Goal: Entertainment & Leisure: Consume media (video, audio)

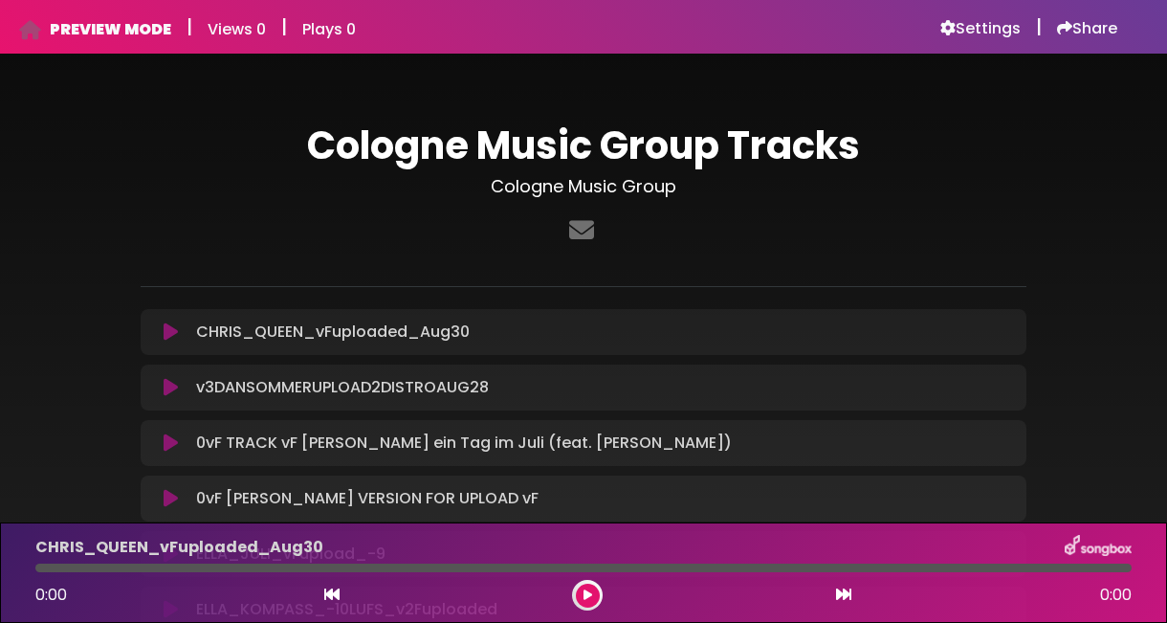
click at [586, 593] on icon at bounding box center [587, 594] width 9 height 11
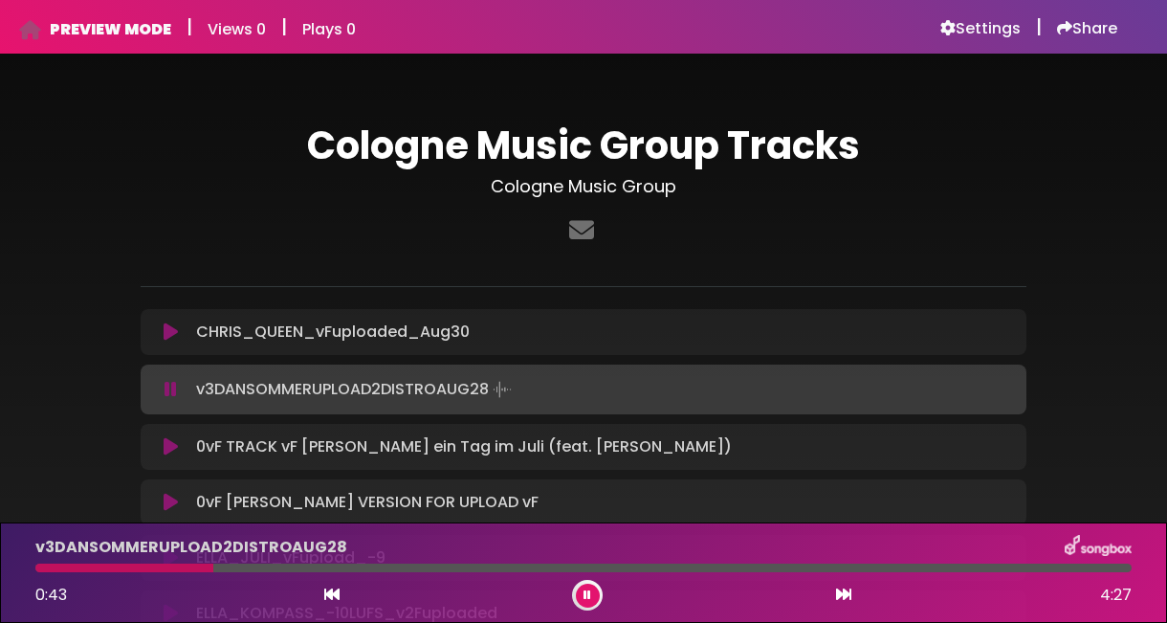
click at [582, 595] on button at bounding box center [588, 595] width 24 height 24
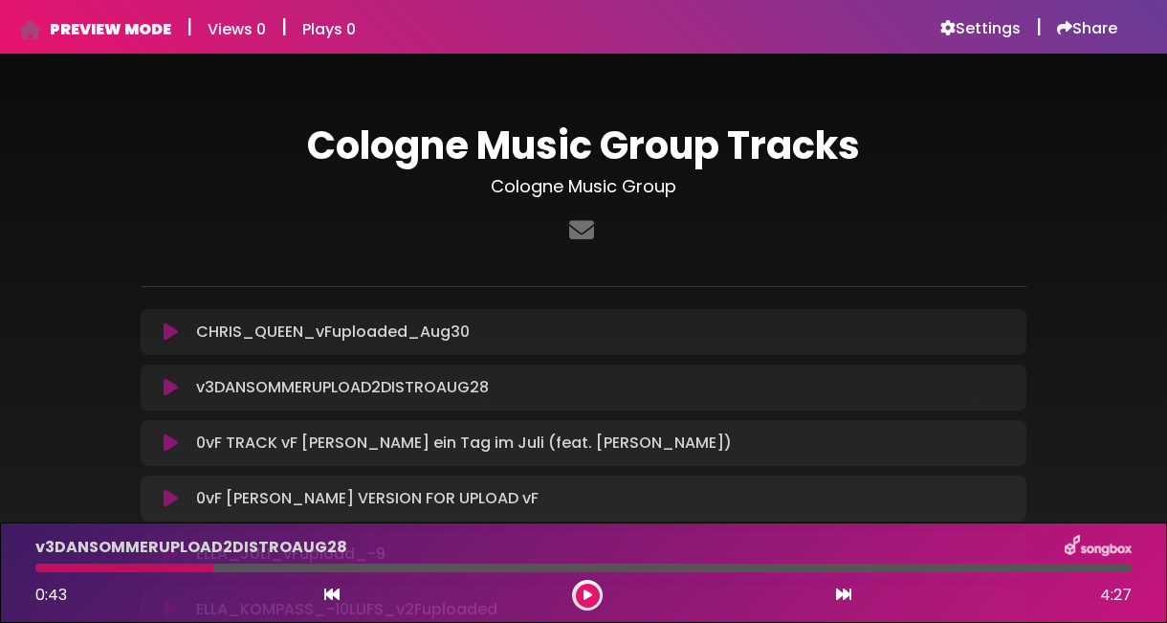
click at [583, 595] on icon at bounding box center [587, 594] width 9 height 11
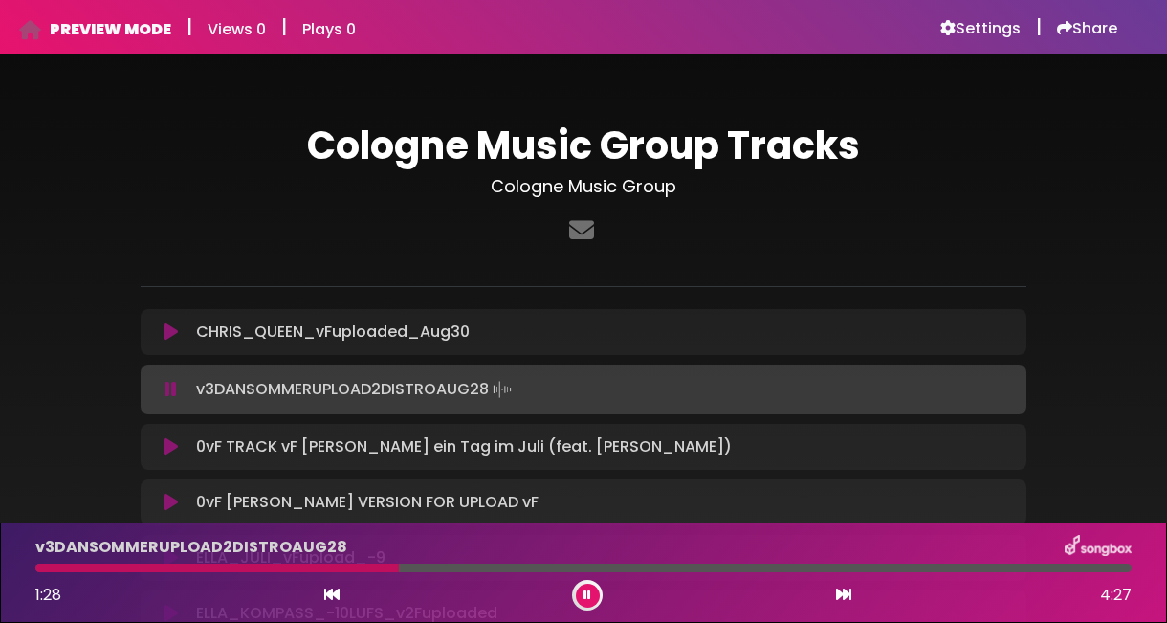
click at [429, 335] on p "CHRIS_QUEEN_vFuploaded_Aug30 Loading Track..." at bounding box center [333, 331] width 274 height 23
click at [155, 326] on button at bounding box center [170, 331] width 36 height 19
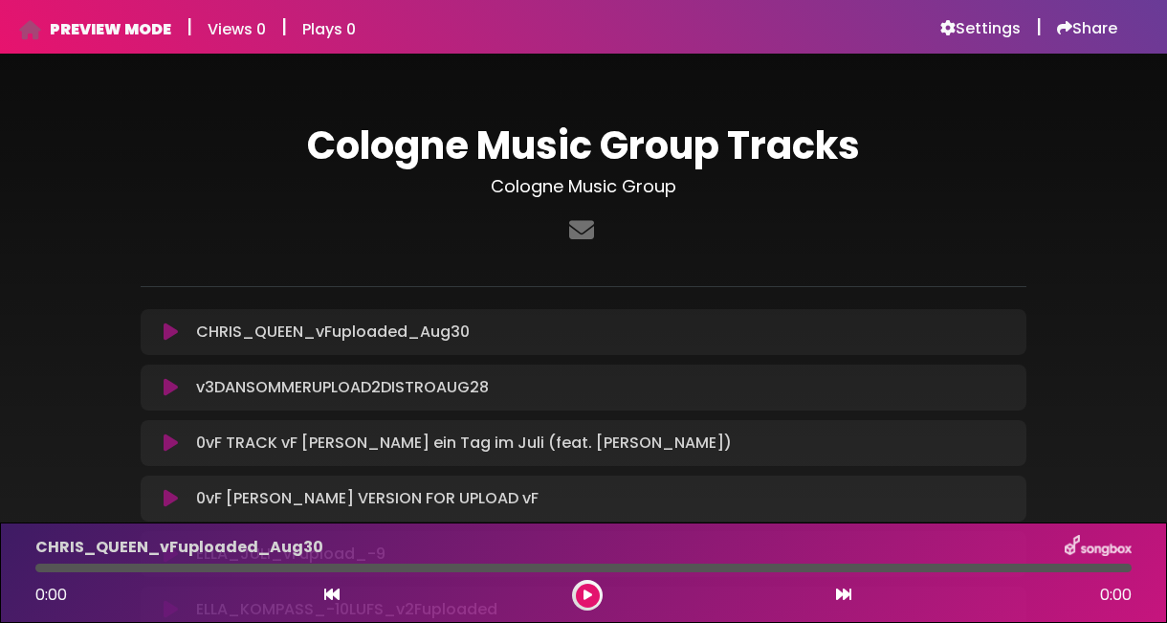
click at [584, 598] on icon at bounding box center [587, 594] width 9 height 11
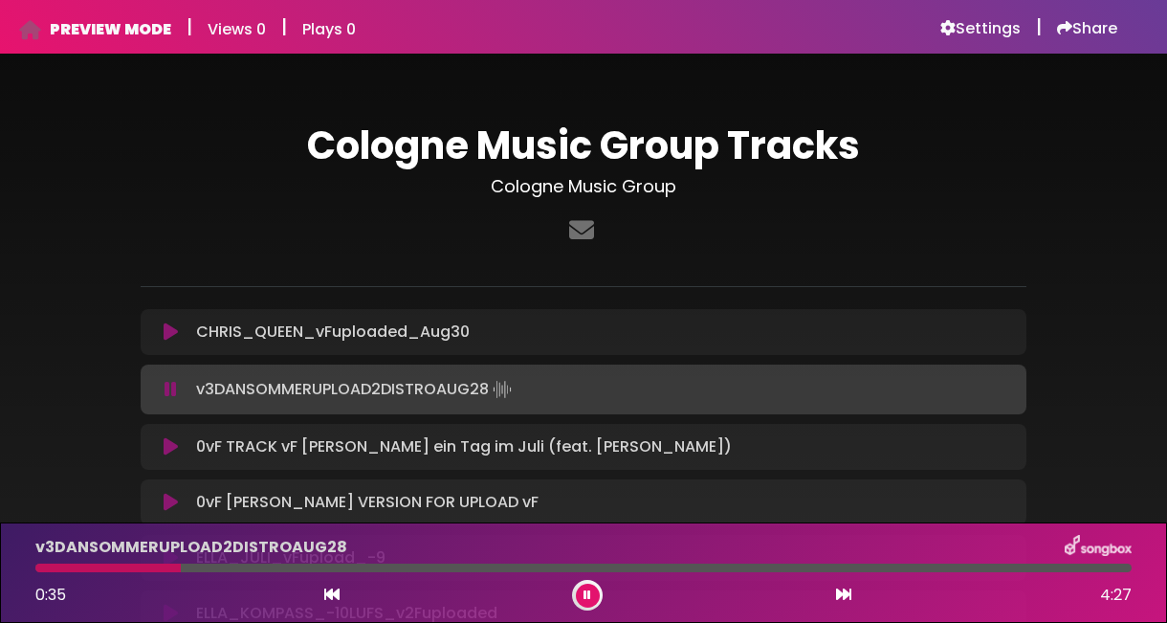
click at [167, 339] on icon at bounding box center [171, 331] width 14 height 19
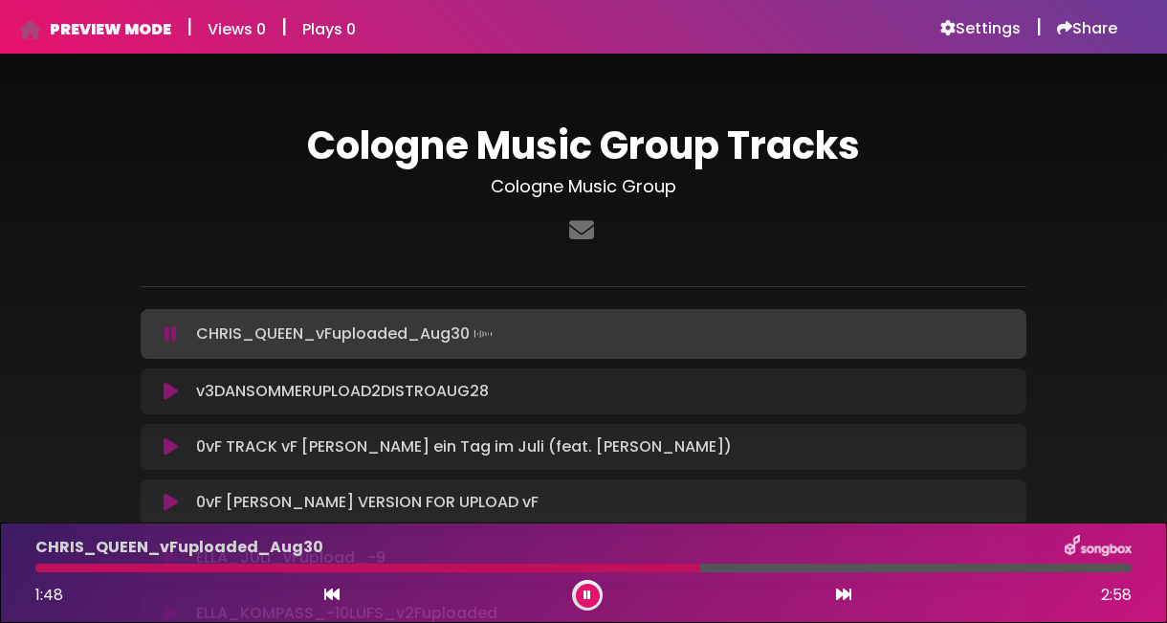
click at [700, 568] on div at bounding box center [583, 567] width 1096 height 9
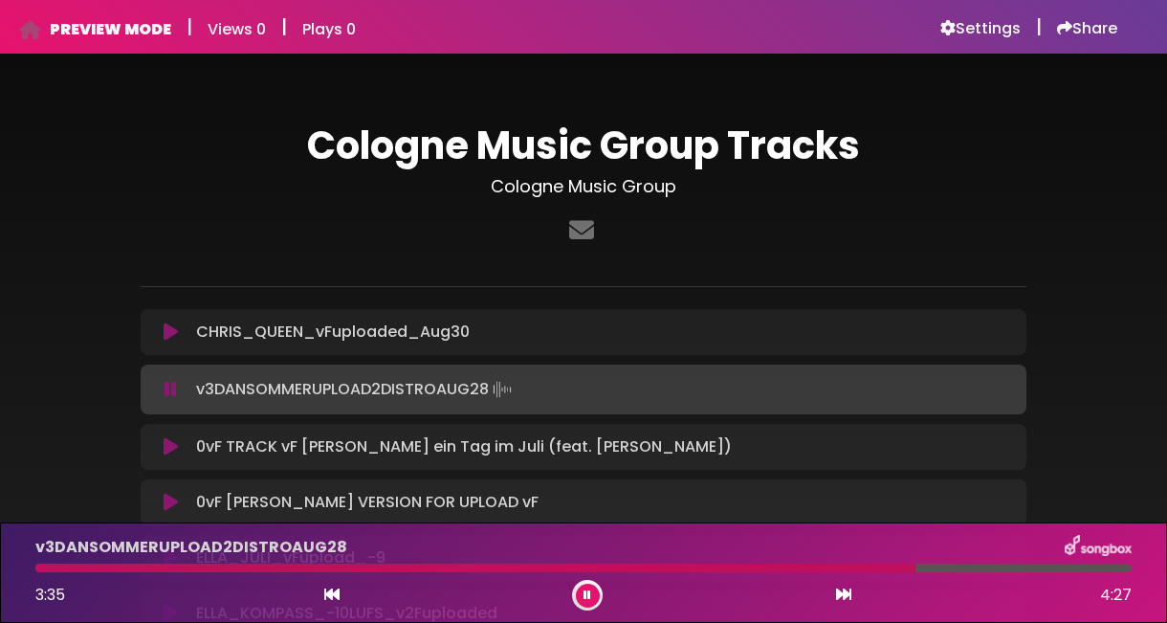
click at [172, 335] on icon at bounding box center [171, 331] width 14 height 19
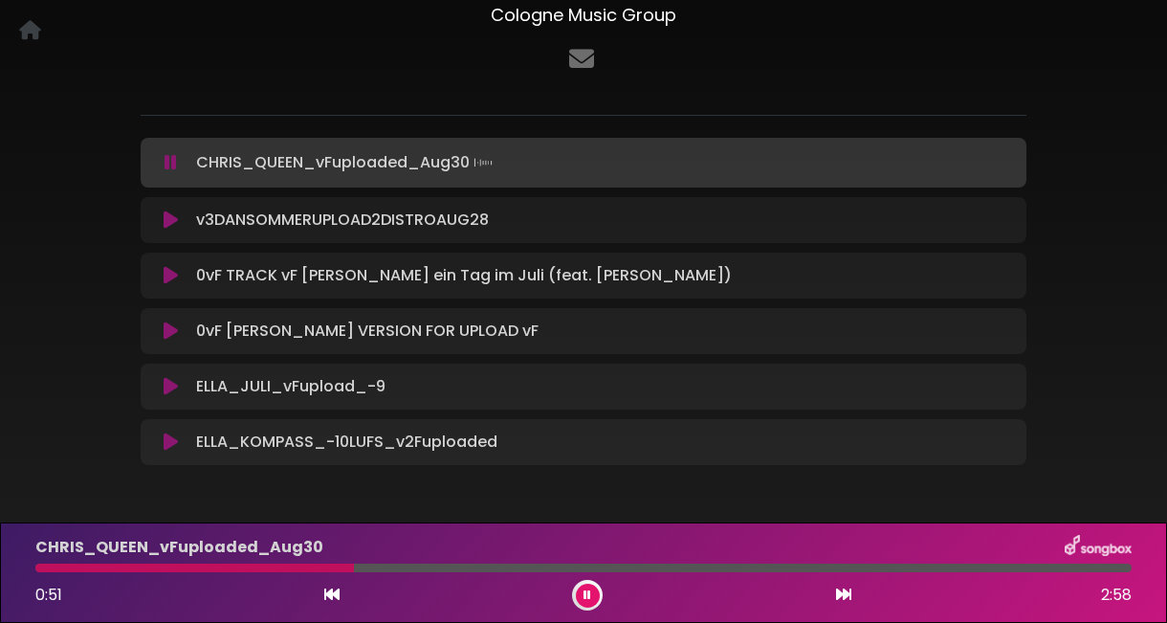
scroll to position [169, 0]
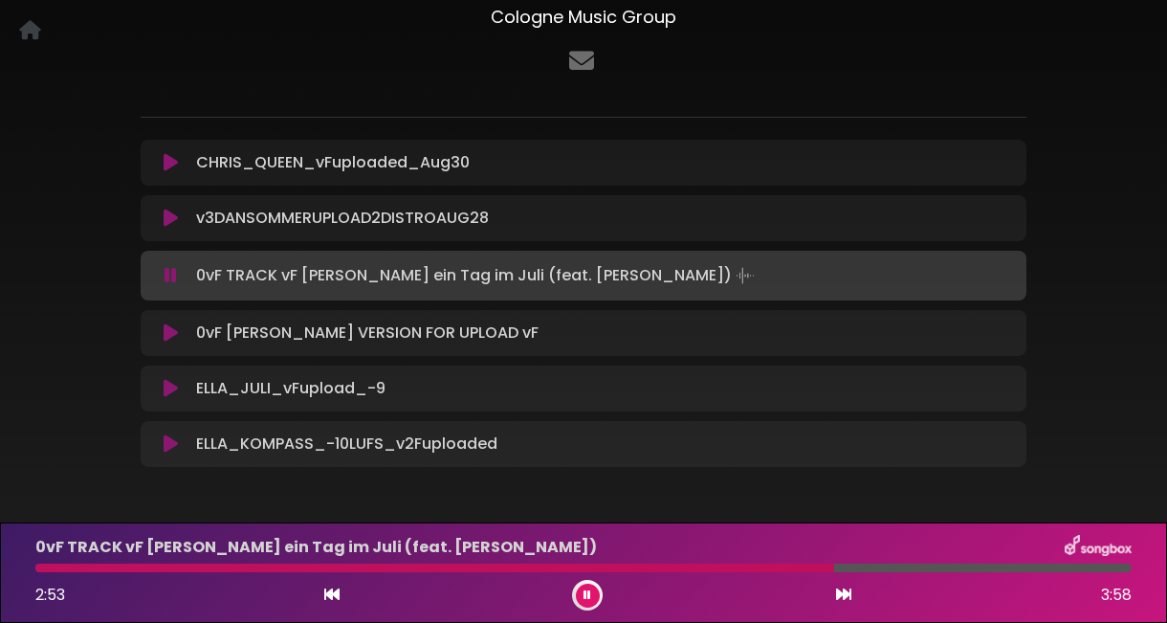
click at [229, 162] on p "CHRIS_QUEEN_vFuploaded_Aug30 Loading Track..." at bounding box center [333, 162] width 274 height 23
click at [171, 158] on icon at bounding box center [171, 162] width 14 height 19
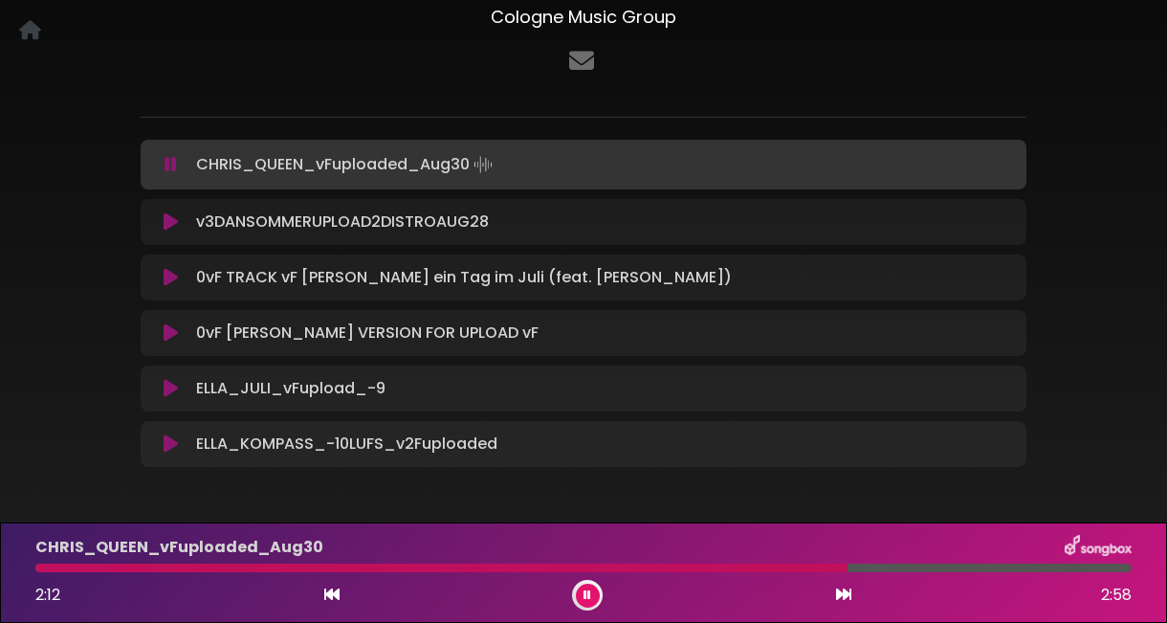
click at [587, 599] on icon at bounding box center [587, 594] width 8 height 11
